Goal: Task Accomplishment & Management: Manage account settings

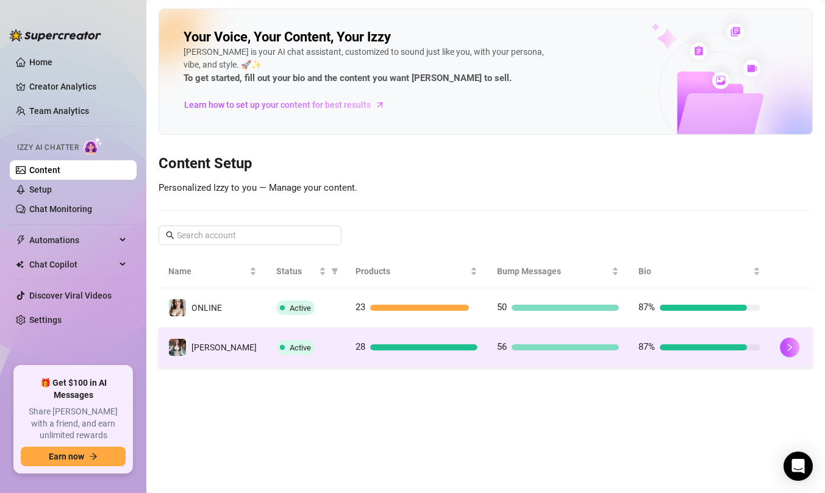
click at [346, 355] on td "28" at bounding box center [416, 348] width 141 height 40
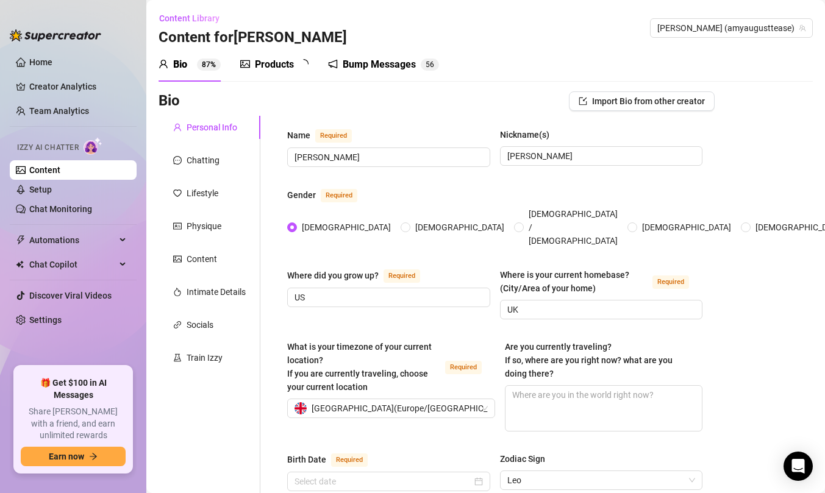
type input "[DATE]"
click at [52, 188] on link "Setup" at bounding box center [40, 190] width 23 height 10
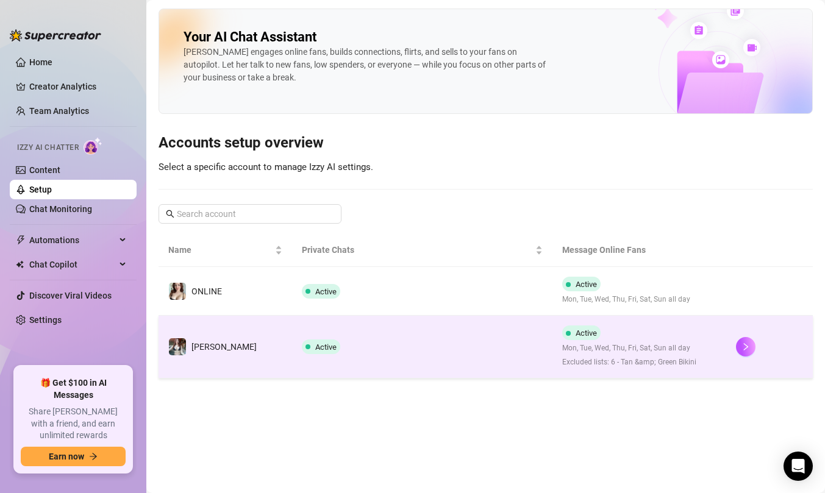
click at [253, 338] on td "[PERSON_NAME]" at bounding box center [224, 347] width 133 height 63
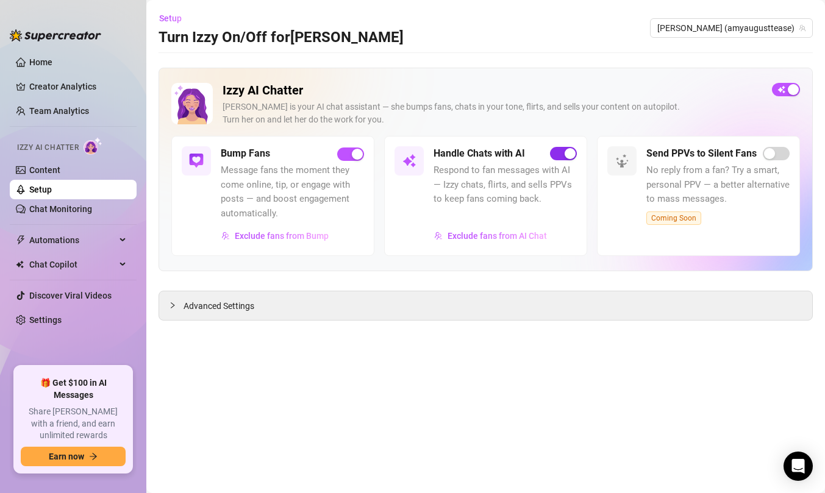
click at [562, 157] on span "button" at bounding box center [563, 153] width 27 height 13
click at [82, 204] on link "Chat Monitoring" at bounding box center [60, 209] width 63 height 10
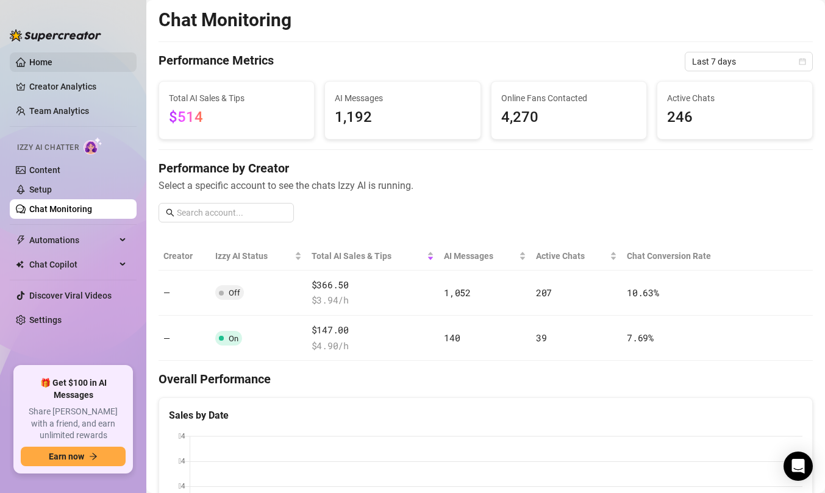
click at [50, 67] on link "Home" at bounding box center [40, 62] width 23 height 10
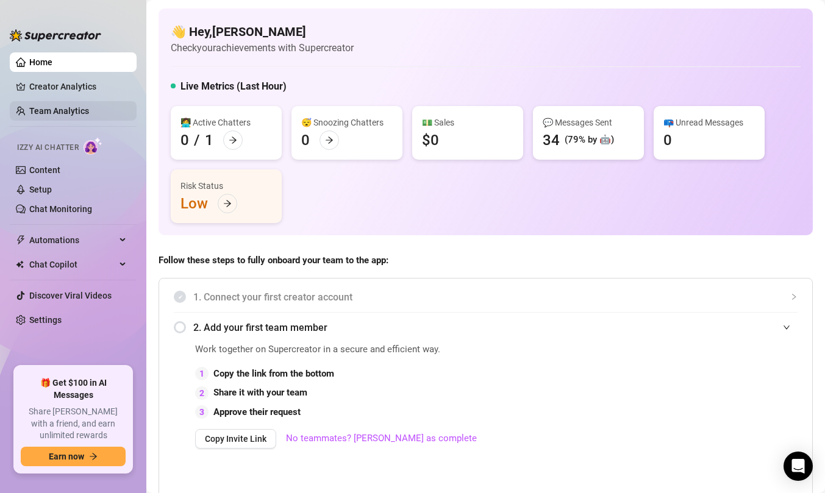
click at [89, 113] on link "Team Analytics" at bounding box center [59, 111] width 60 height 10
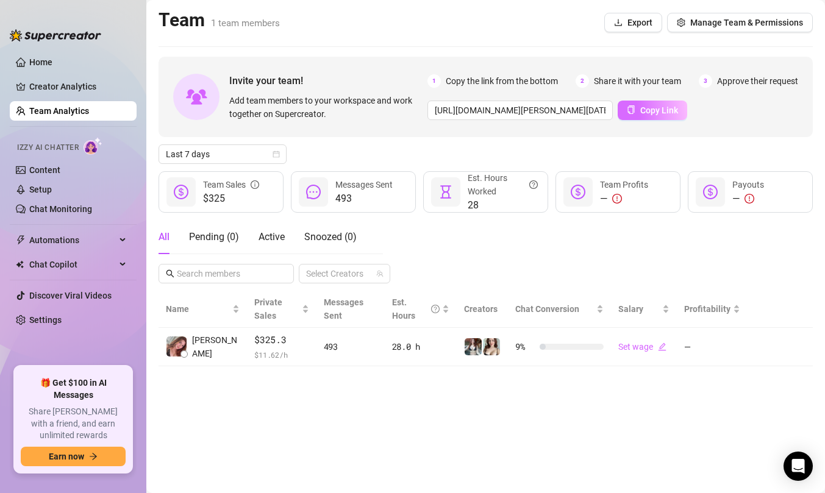
click at [645, 107] on span "Copy Link" at bounding box center [659, 110] width 38 height 10
click at [689, 24] on button "Manage Team & Permissions" at bounding box center [740, 23] width 146 height 20
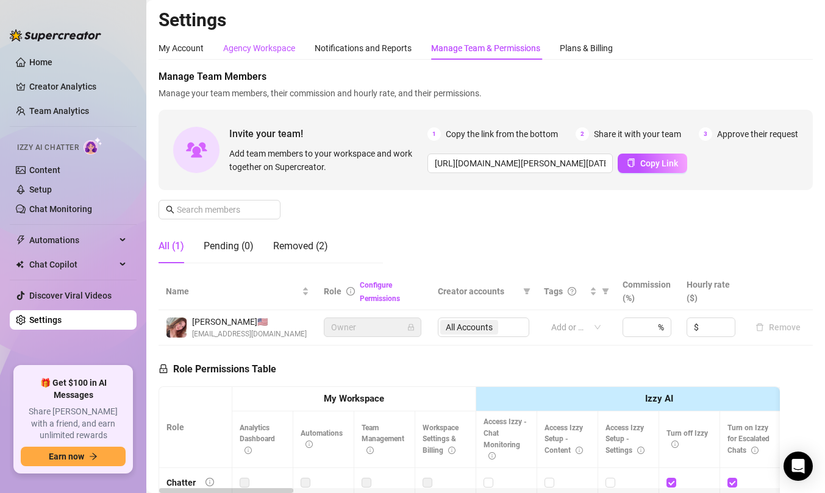
click at [277, 53] on div "Agency Workspace" at bounding box center [259, 47] width 72 height 13
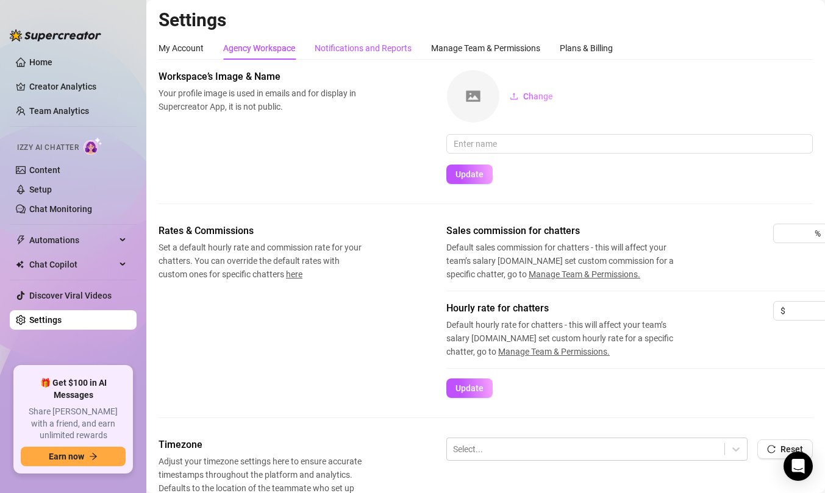
click at [381, 48] on div "Notifications and Reports" at bounding box center [362, 47] width 97 height 13
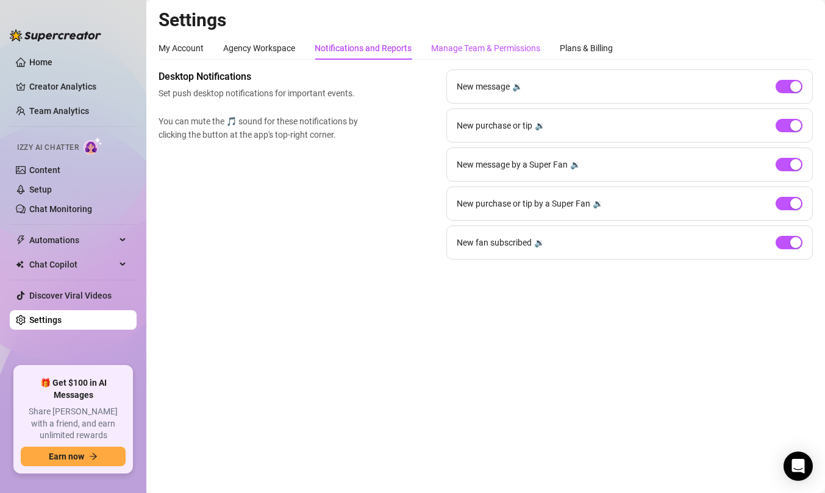
click at [492, 48] on div "Manage Team & Permissions" at bounding box center [485, 47] width 109 height 13
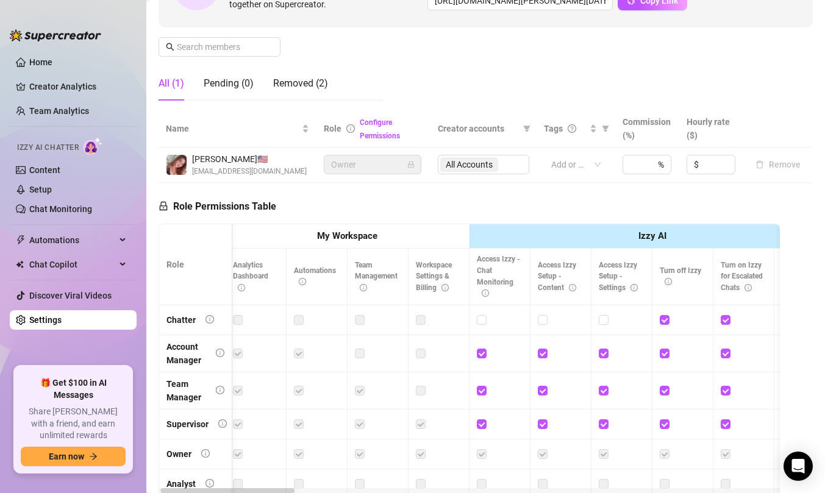
scroll to position [23, 0]
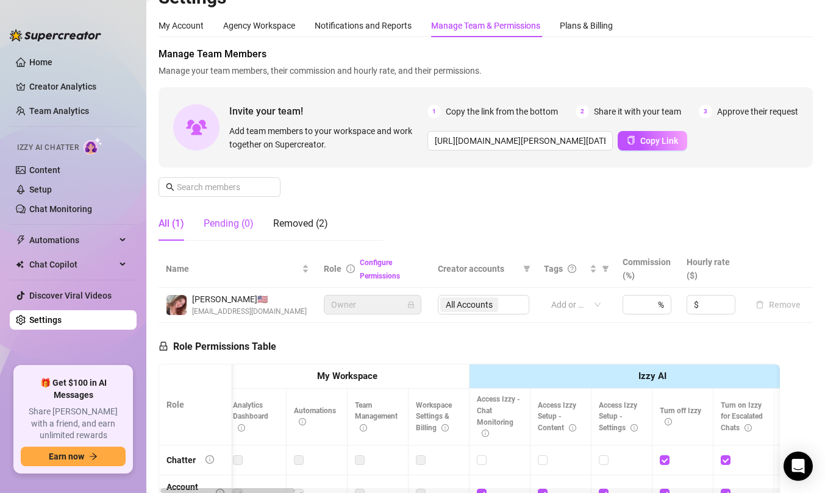
click at [233, 224] on div "Pending (0)" at bounding box center [229, 223] width 50 height 15
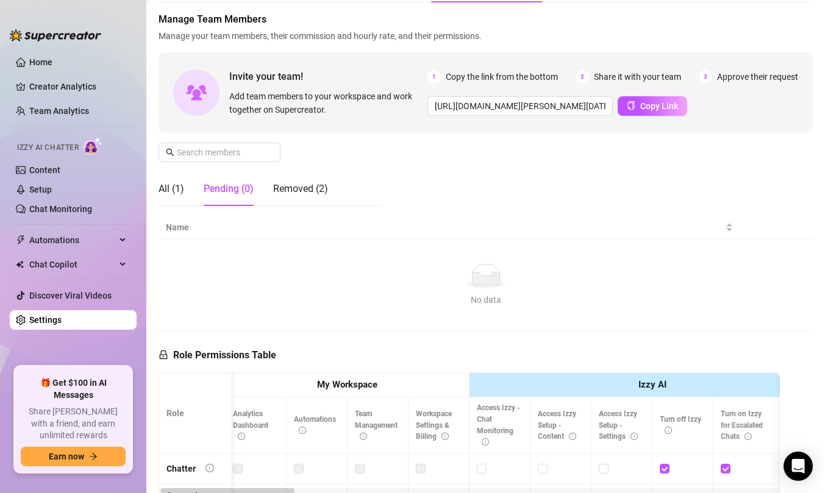
scroll to position [59, 0]
click at [285, 190] on div "Removed (2)" at bounding box center [300, 187] width 55 height 15
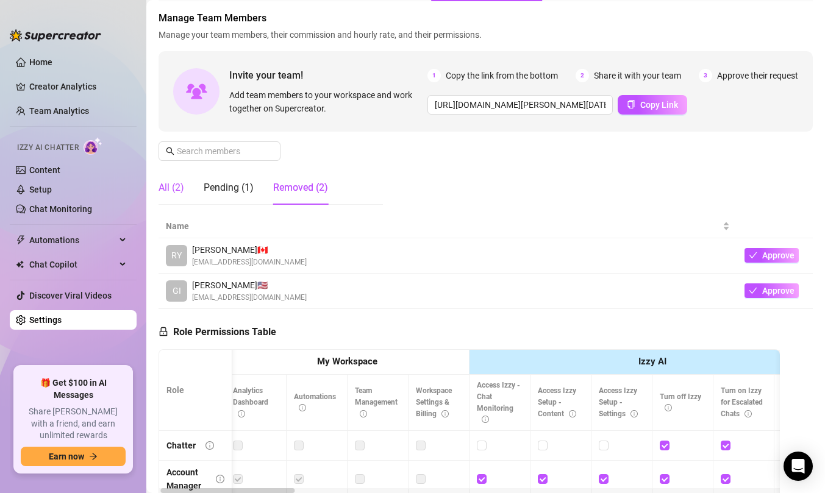
click at [174, 194] on div "All (2)" at bounding box center [171, 187] width 26 height 15
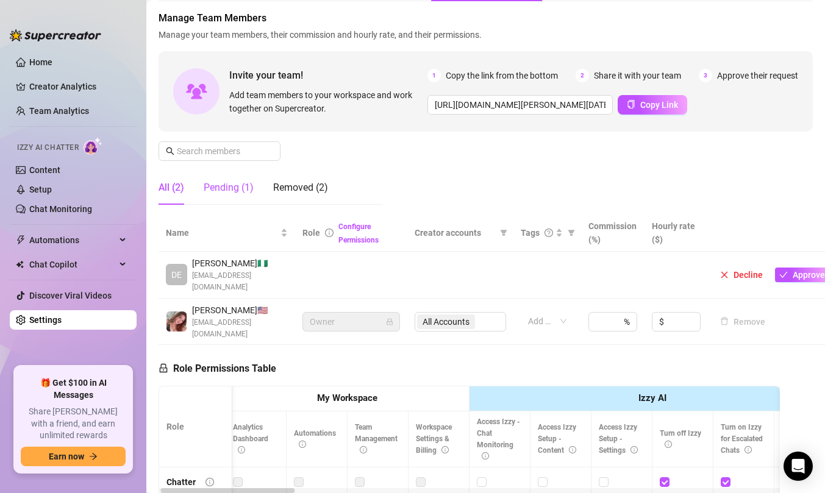
click at [235, 190] on div "Pending (1)" at bounding box center [229, 187] width 50 height 15
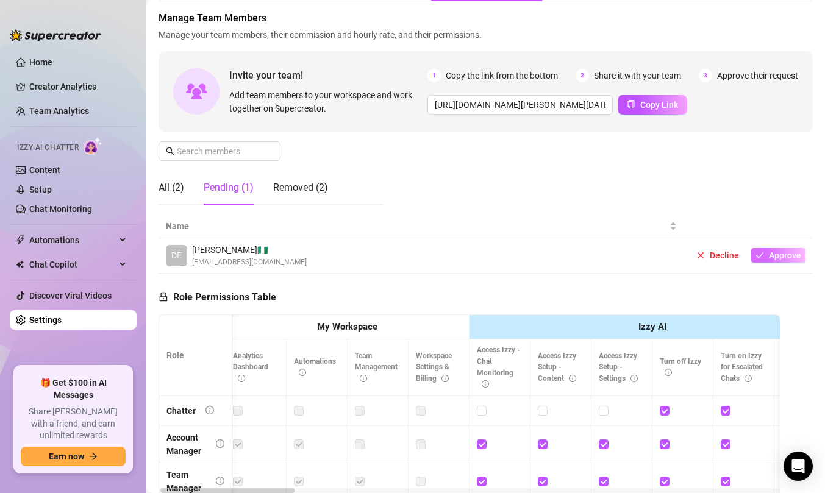
click at [792, 257] on span "Approve" at bounding box center [784, 255] width 32 height 10
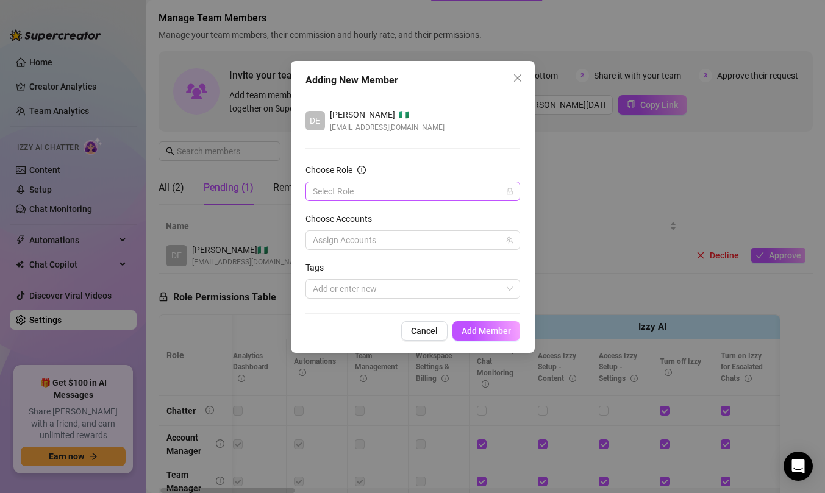
click at [458, 187] on input "Choose Role" at bounding box center [407, 191] width 189 height 18
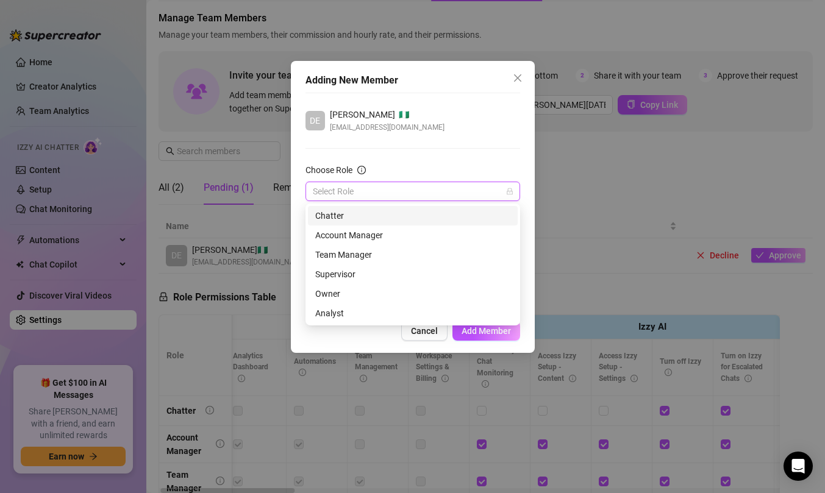
click at [455, 211] on div "Chatter" at bounding box center [412, 215] width 195 height 13
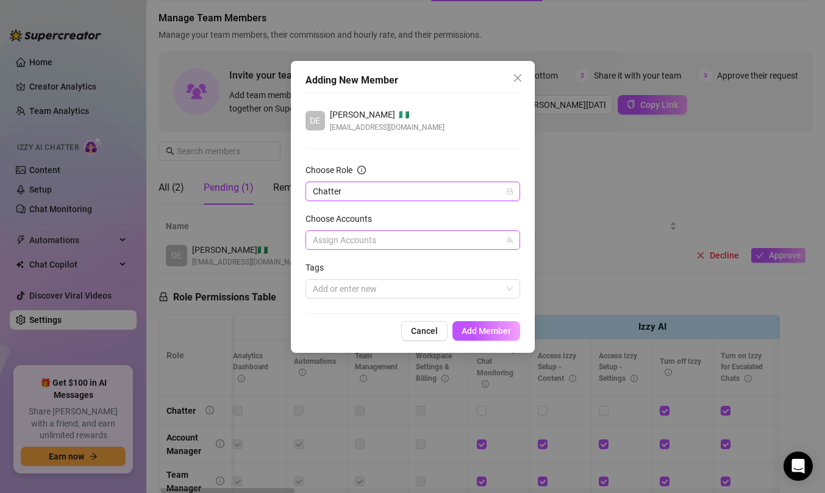
click at [461, 235] on div at bounding box center [406, 240] width 197 height 17
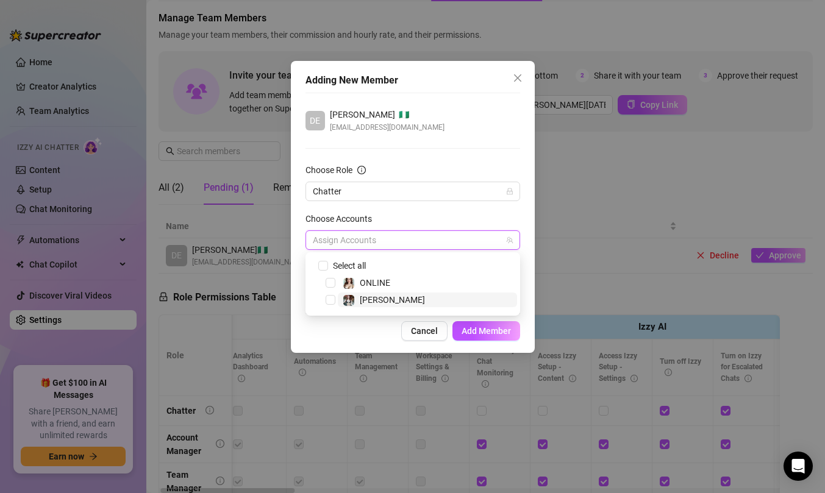
click at [452, 299] on span "[PERSON_NAME]" at bounding box center [427, 300] width 179 height 15
click at [483, 213] on div "Choose Accounts" at bounding box center [412, 221] width 215 height 18
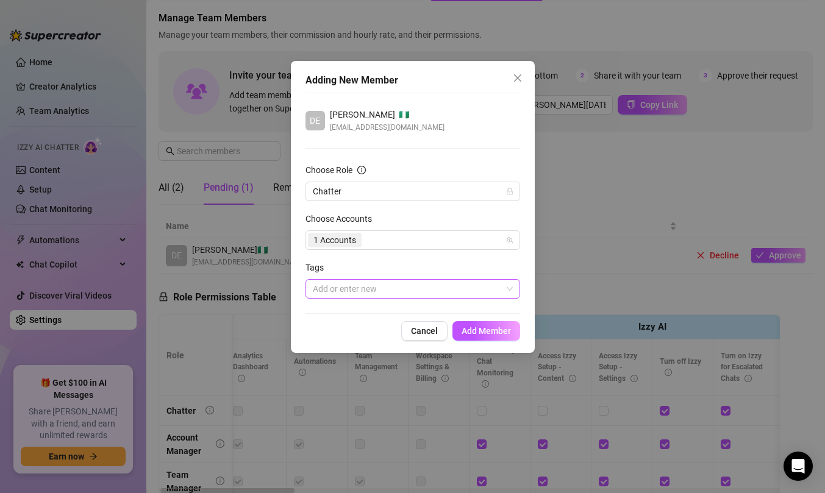
click at [465, 292] on div at bounding box center [406, 288] width 197 height 17
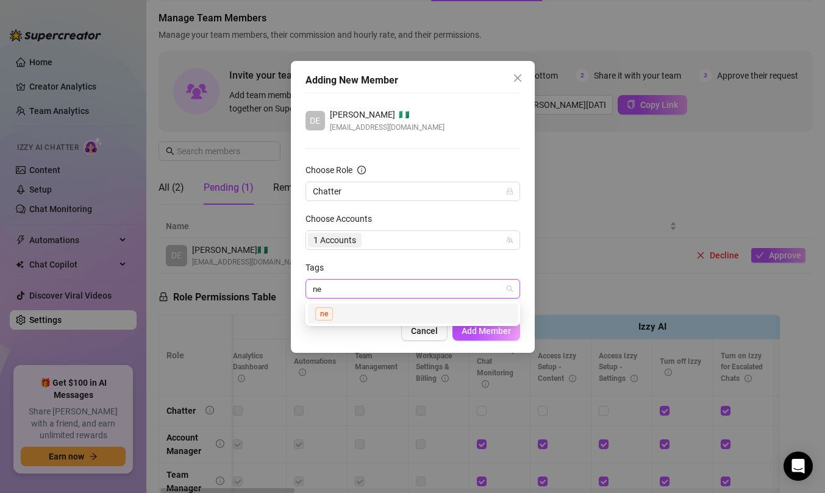
type input "new"
click at [461, 313] on div "new" at bounding box center [412, 314] width 195 height 14
click at [488, 336] on button "Add Member" at bounding box center [486, 331] width 68 height 20
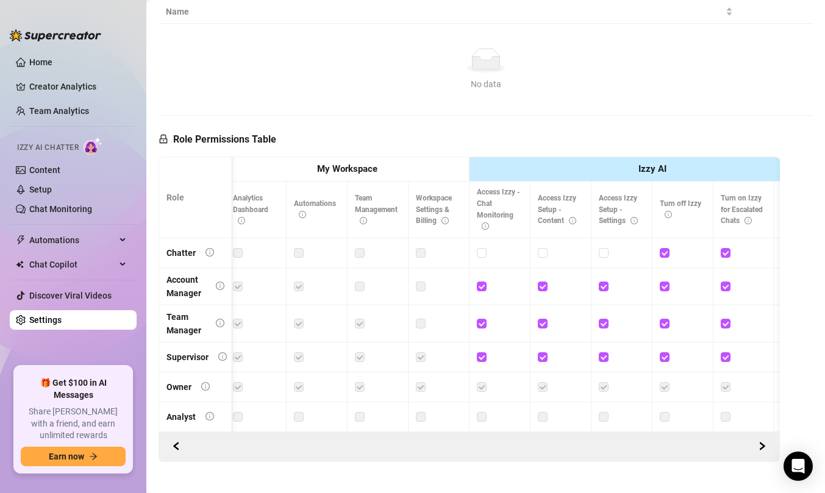
scroll to position [0, 0]
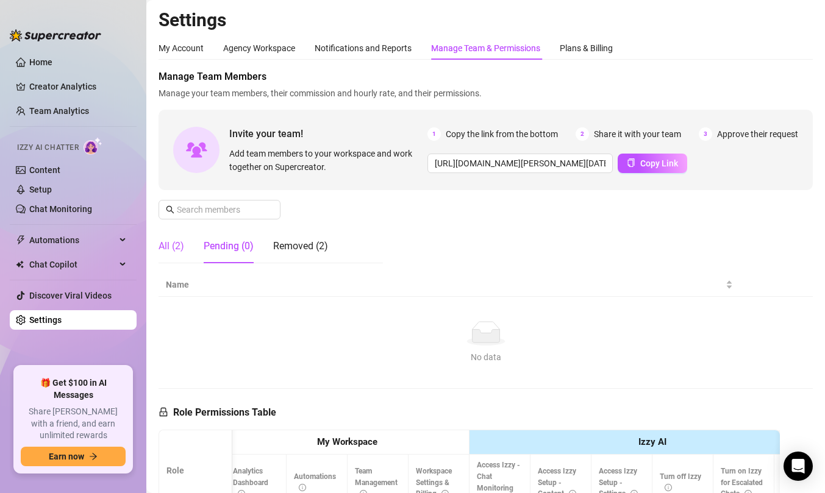
click at [169, 253] on div "All (2)" at bounding box center [171, 246] width 26 height 15
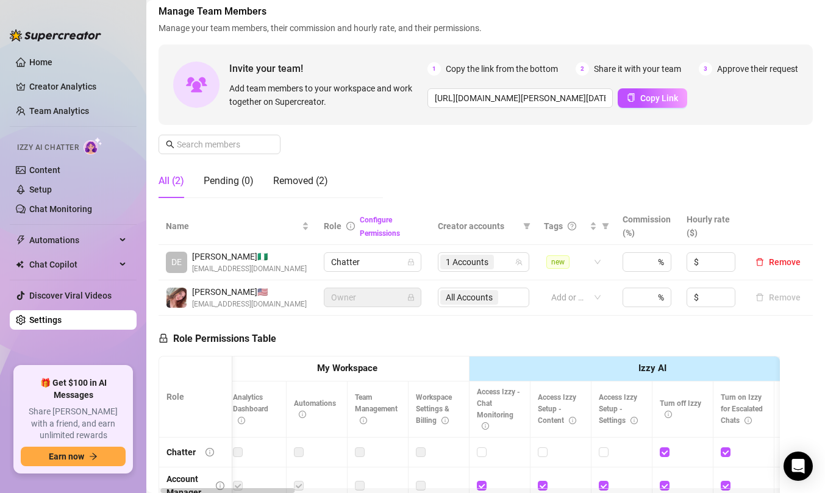
scroll to position [66, 0]
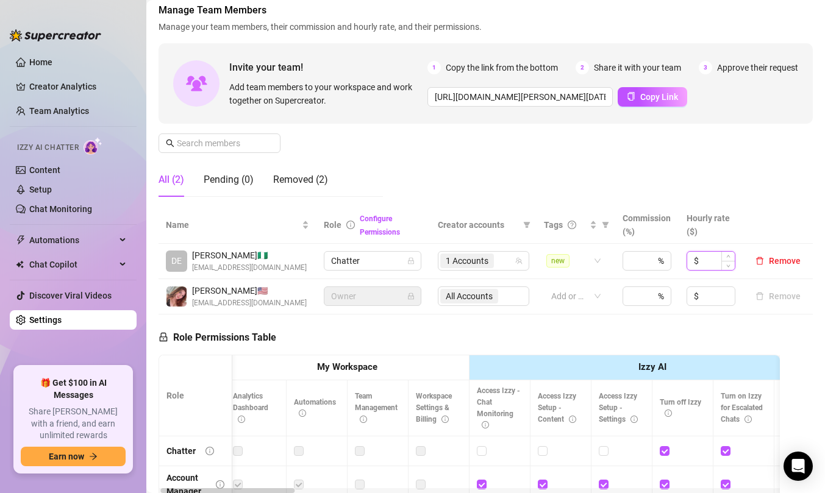
click at [709, 268] on input at bounding box center [718, 261] width 34 height 18
type input "4"
click at [633, 258] on input at bounding box center [636, 261] width 12 height 18
type input "4"
click at [748, 179] on div "Manage Team Members Manage your team members, their commission and hourly rate,…" at bounding box center [485, 105] width 654 height 204
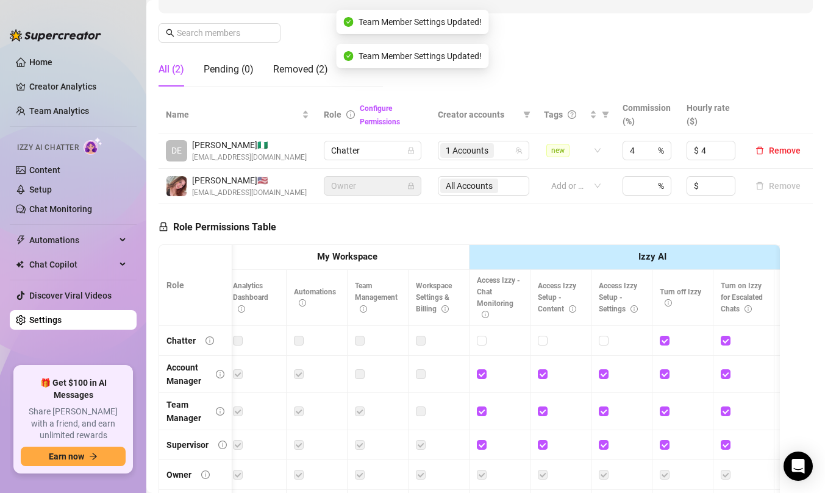
scroll to position [285, 0]
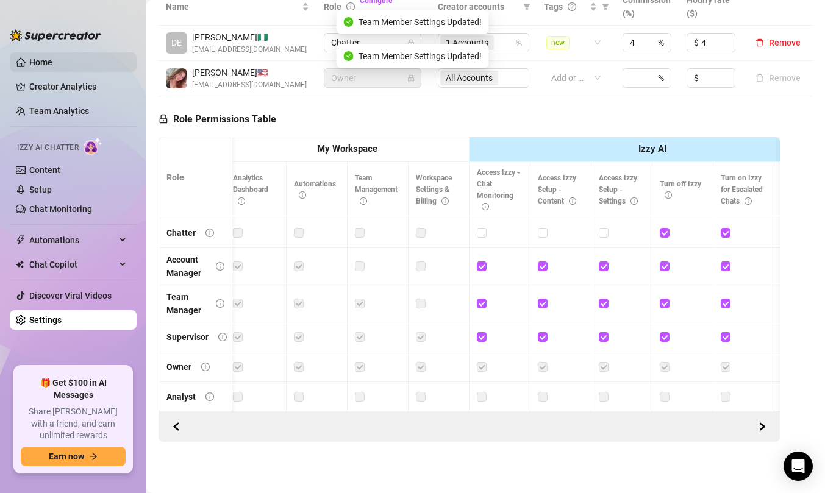
click at [41, 57] on link "Home" at bounding box center [40, 62] width 23 height 10
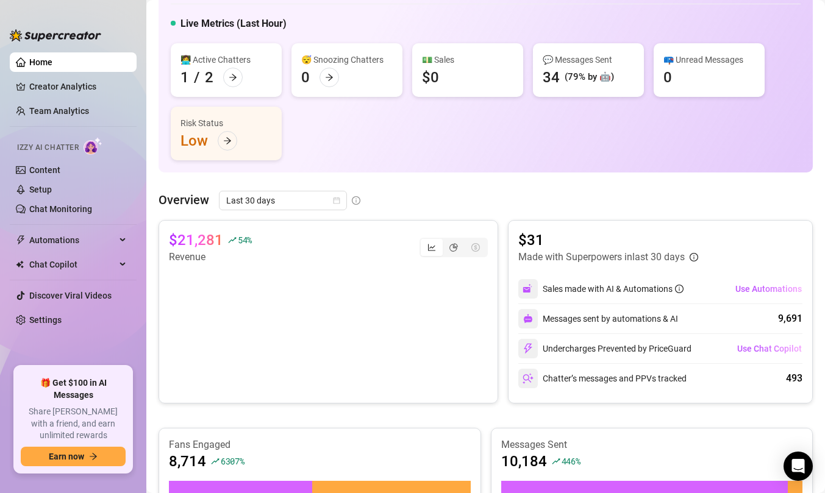
scroll to position [14, 0]
